Goal: Find specific page/section: Find specific page/section

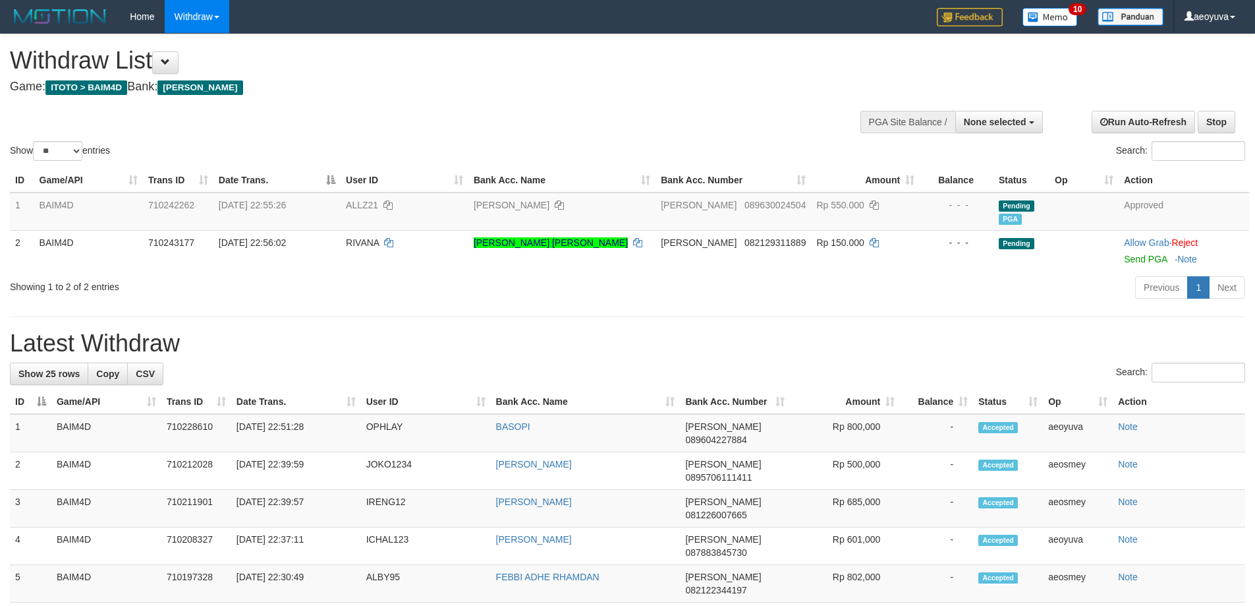
select select
select select "**"
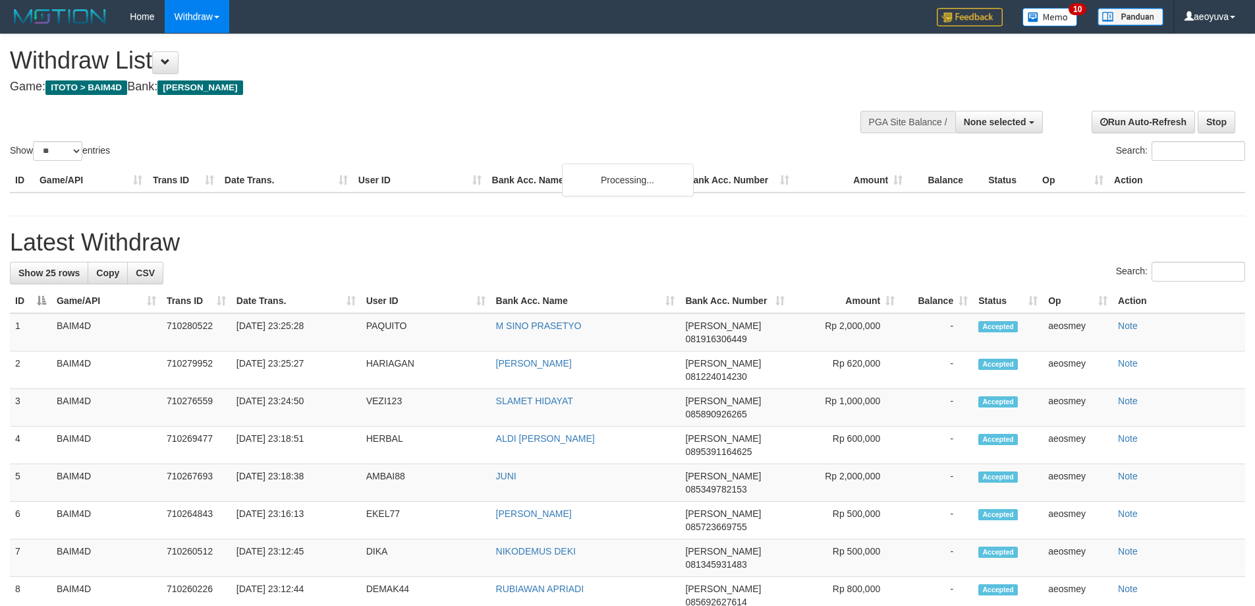
select select
select select "**"
